Goal: Transaction & Acquisition: Purchase product/service

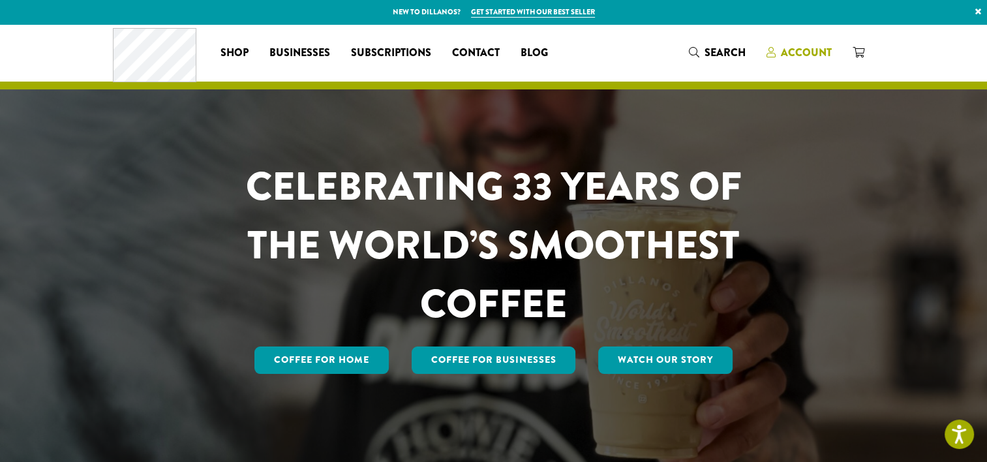
click at [799, 51] on span "Account" at bounding box center [806, 52] width 51 height 15
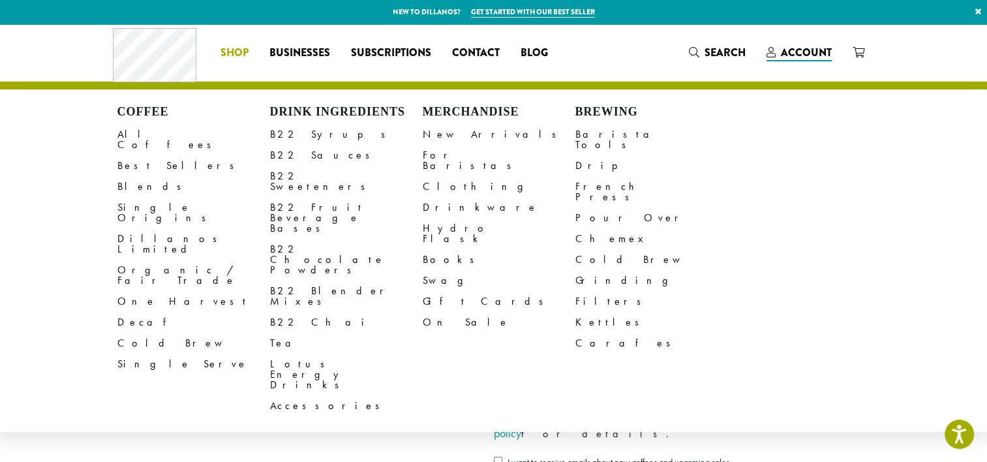
click at [232, 48] on span "Shop" at bounding box center [234, 53] width 28 height 16
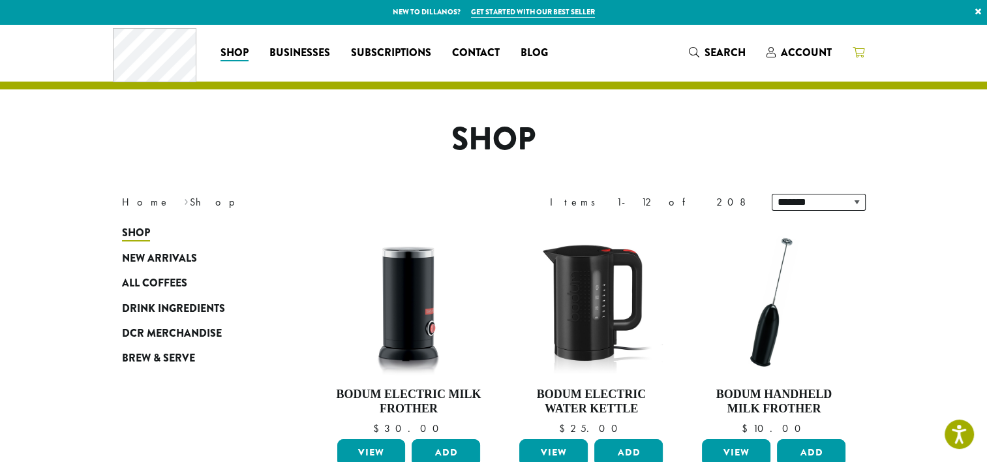
click at [865, 61] on link at bounding box center [858, 53] width 33 height 22
